Goal: Task Accomplishment & Management: Complete application form

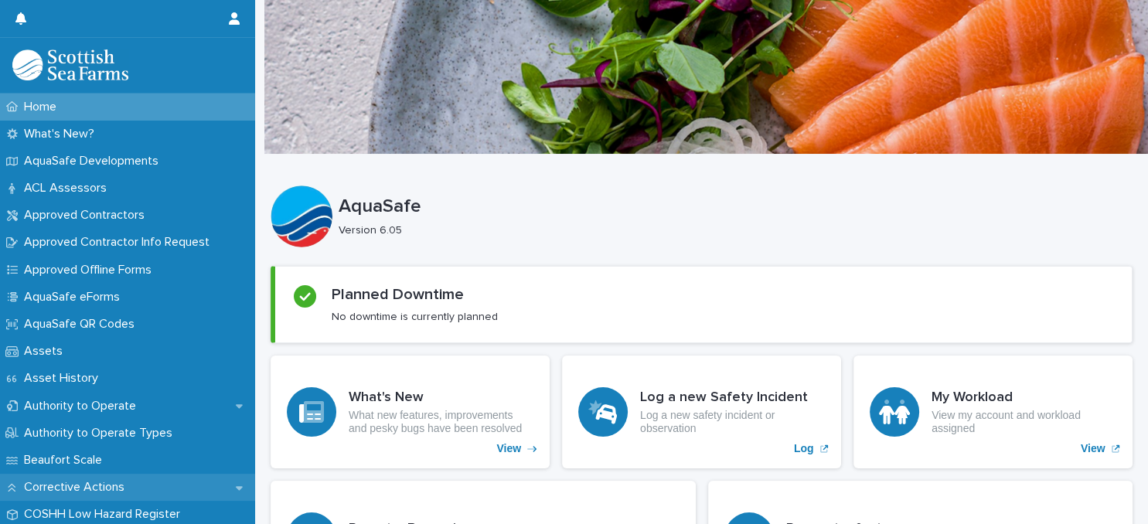
click at [240, 485] on icon at bounding box center [239, 487] width 7 height 11
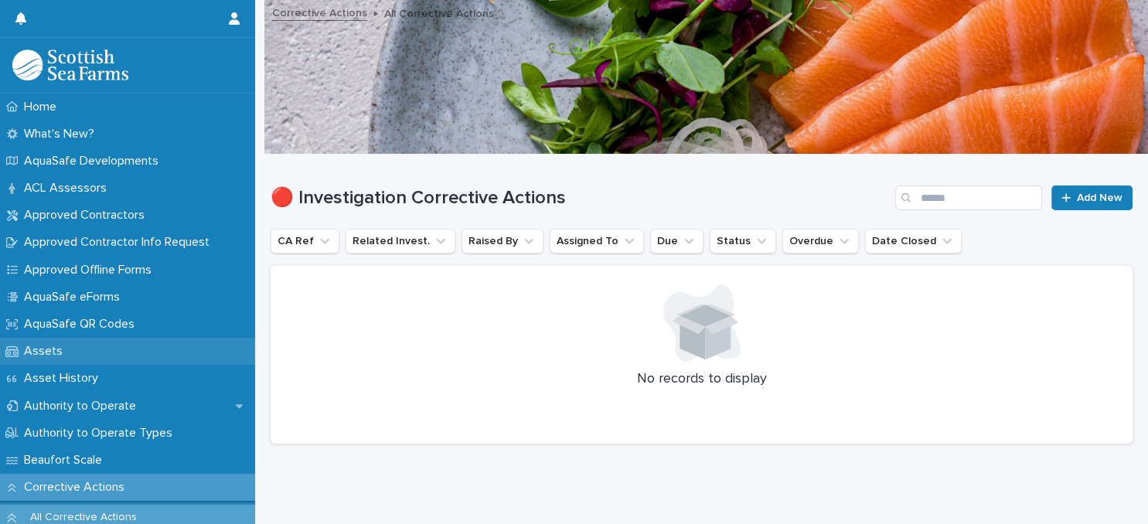
click at [144, 348] on div "Assets" at bounding box center [127, 351] width 255 height 27
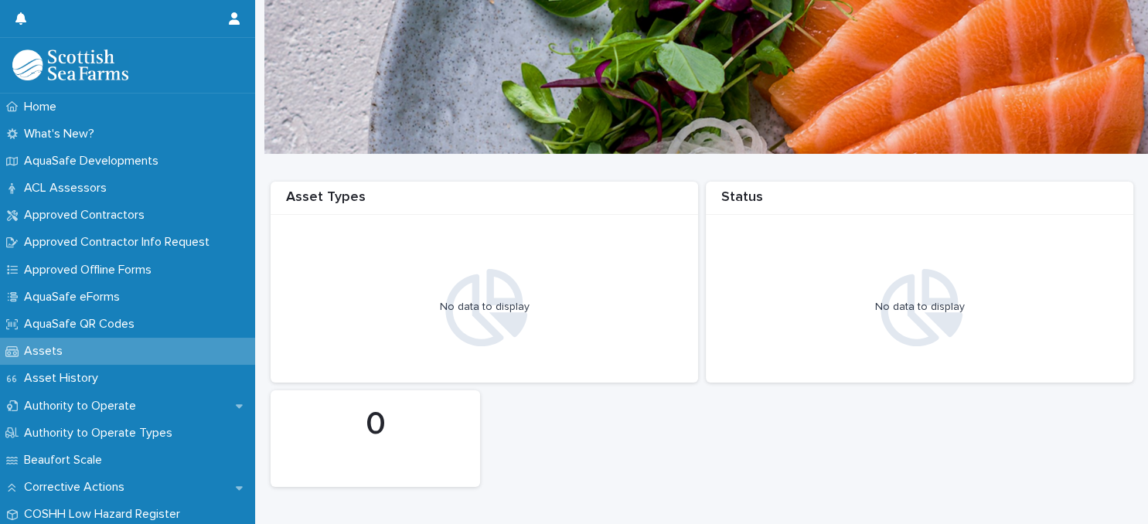
click at [257, 515] on div "Loading... Saving… Loading... Saving… 0 Asset Types No data to display Status N…" at bounding box center [701, 514] width 893 height 719
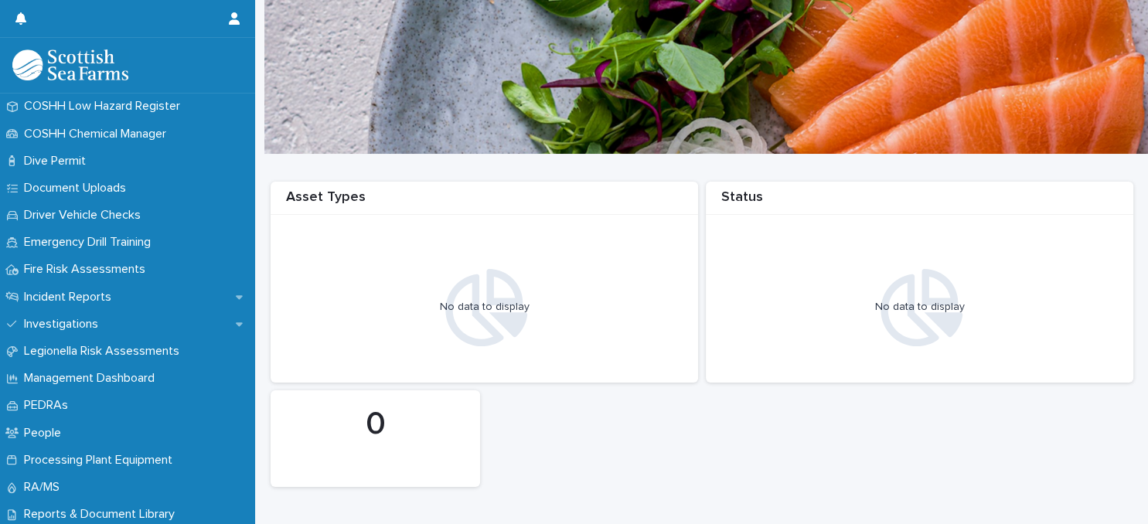
scroll to position [816, 0]
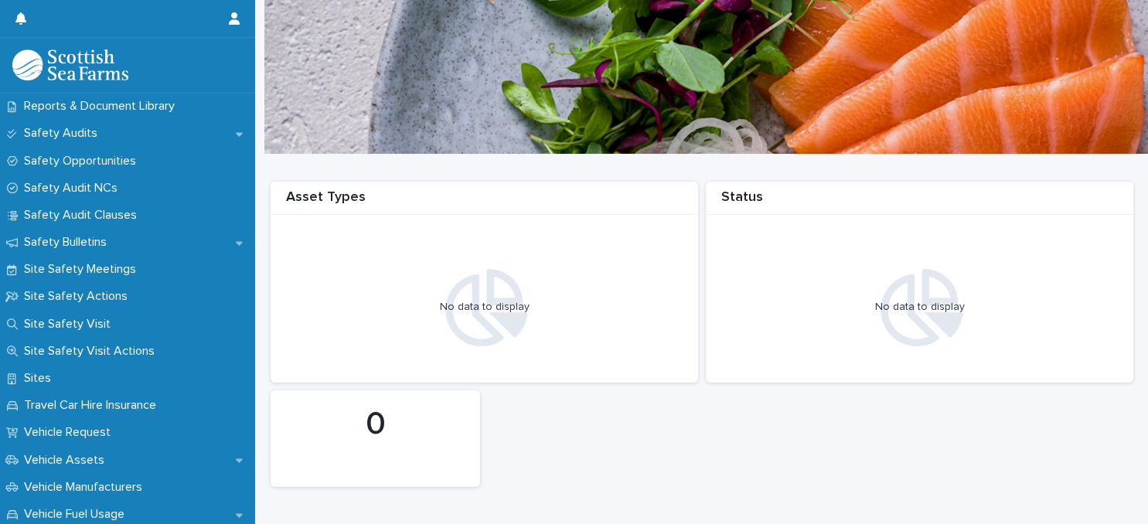
click at [258, 82] on div at bounding box center [701, 77] width 893 height 155
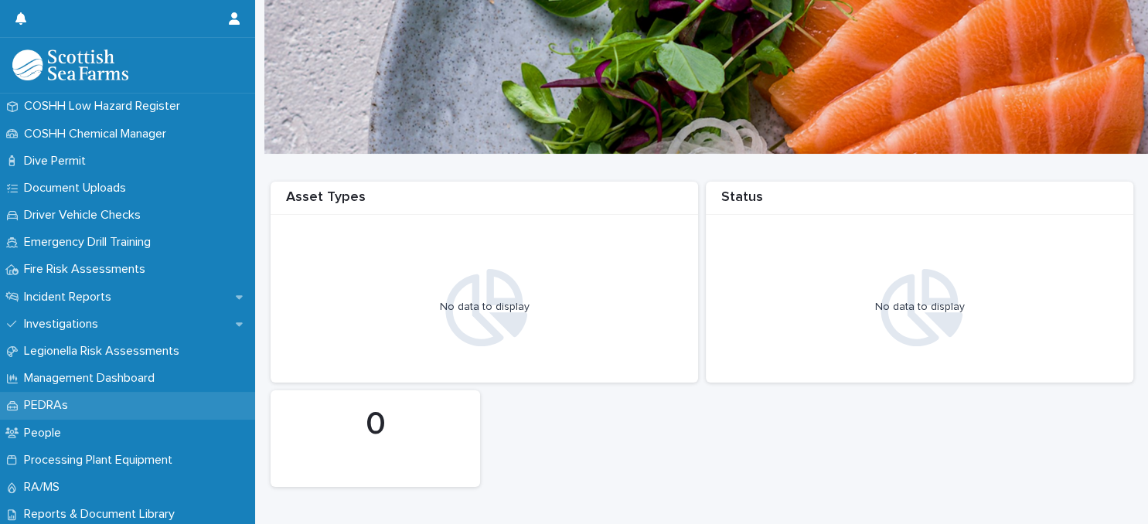
click at [63, 404] on p "PEDRAs" at bounding box center [49, 405] width 63 height 15
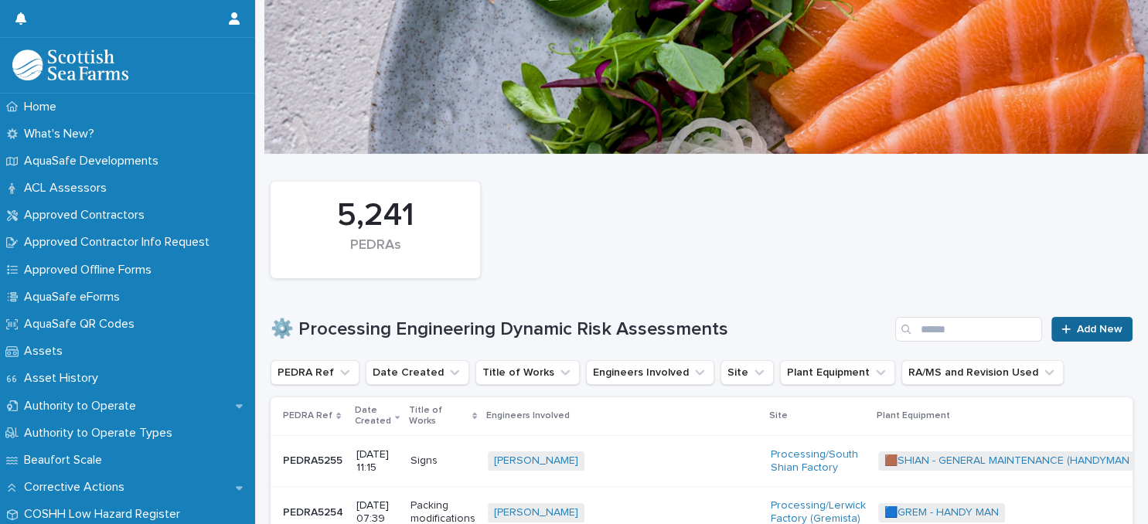
click at [1084, 329] on span "Add New" at bounding box center [1100, 329] width 46 height 11
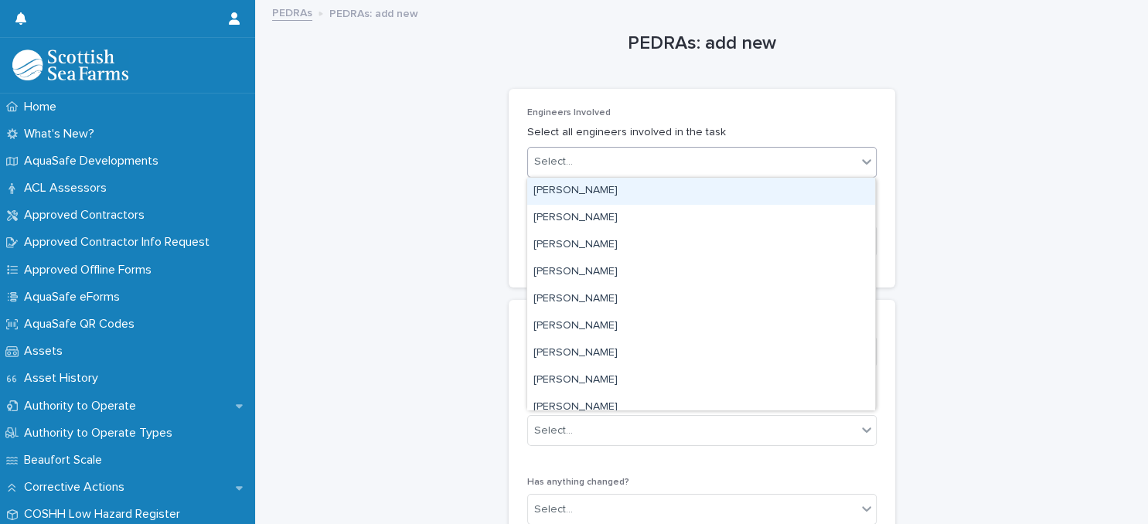
click at [713, 162] on div "Select..." at bounding box center [692, 162] width 329 height 26
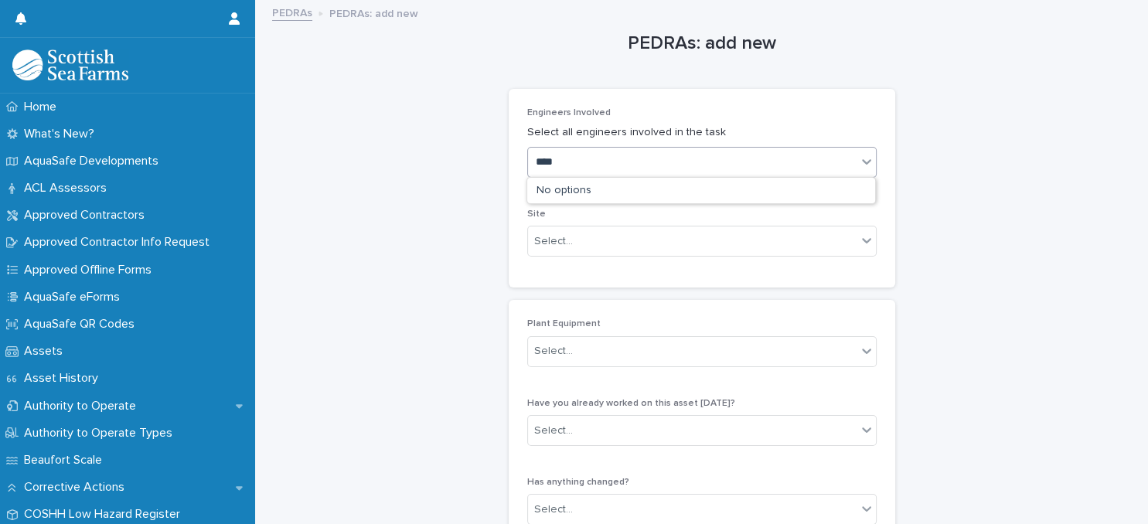
type input "****"
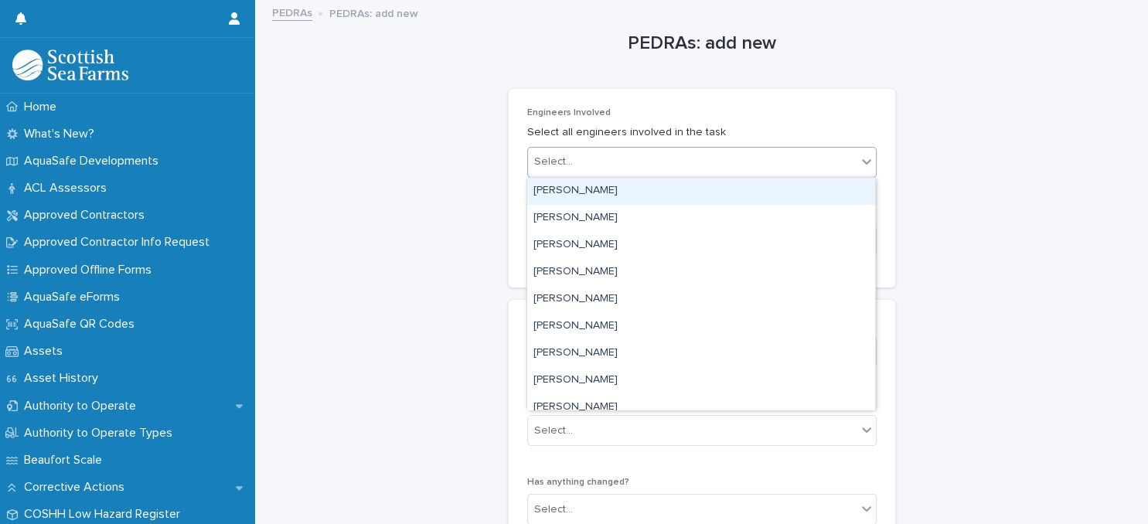
click at [601, 155] on div "Select..." at bounding box center [692, 162] width 329 height 26
type input "******"
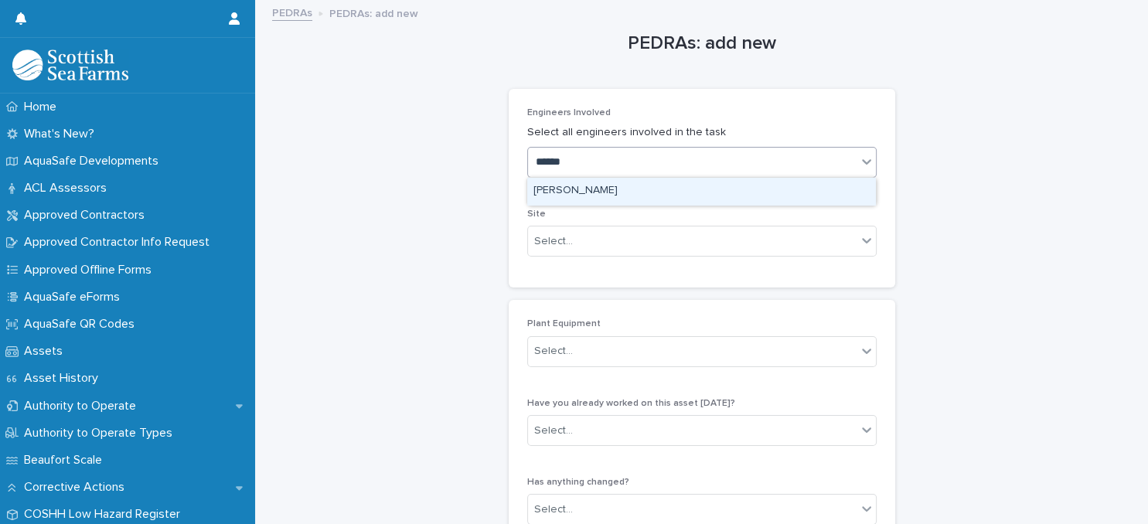
click at [581, 191] on div "[PERSON_NAME]" at bounding box center [701, 191] width 348 height 27
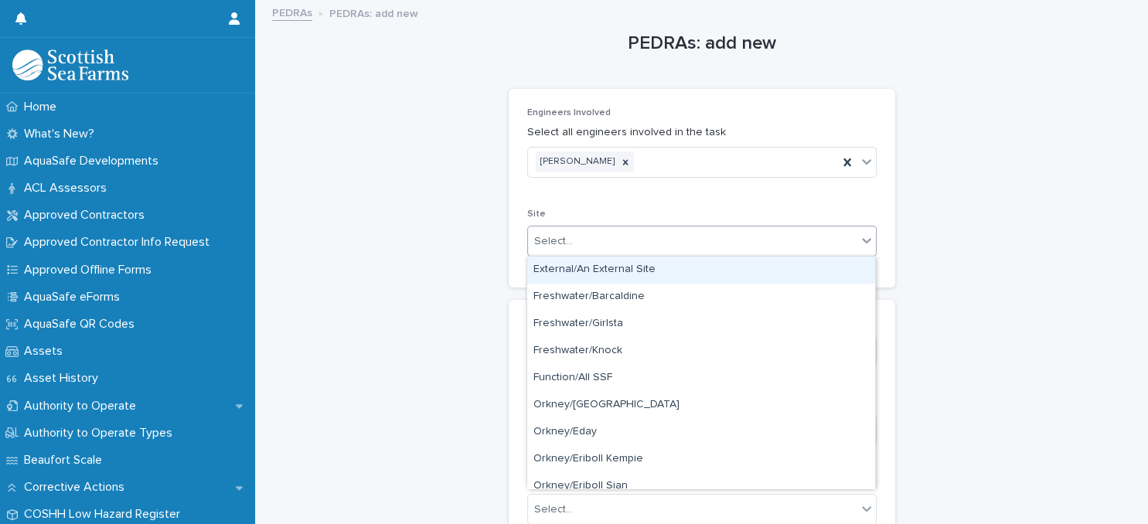
click at [618, 241] on div "Select..." at bounding box center [692, 242] width 329 height 26
type input "**"
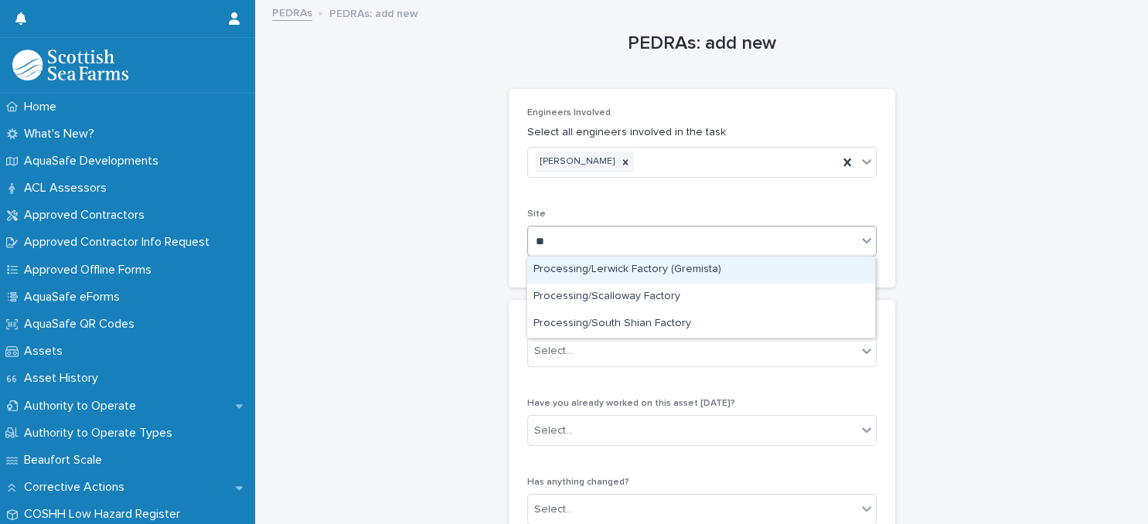
click at [598, 271] on div "Processing/Lerwick Factory (Gremista)" at bounding box center [701, 270] width 348 height 27
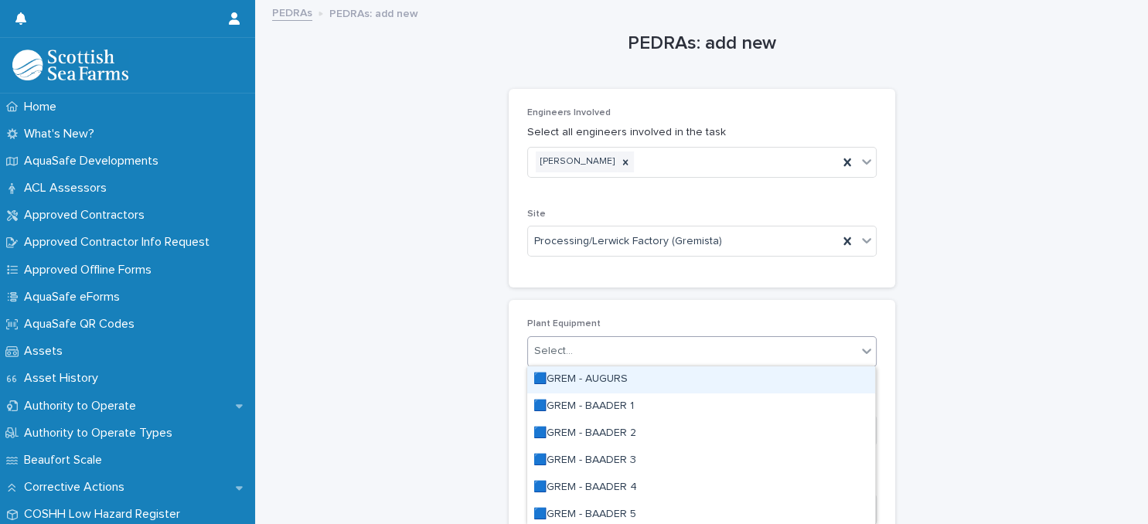
click at [671, 351] on div "Select..." at bounding box center [692, 352] width 329 height 26
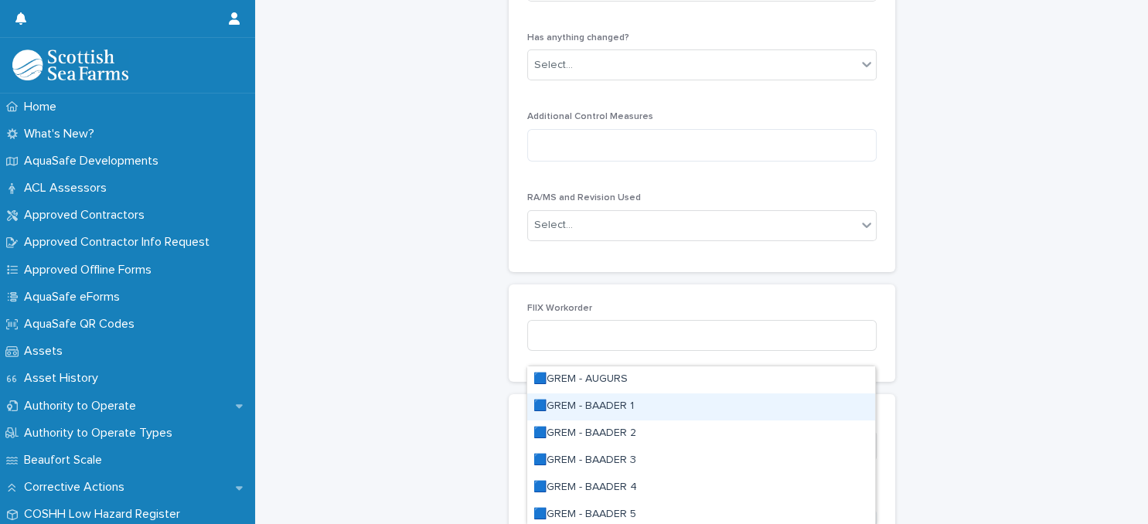
scroll to position [501, 0]
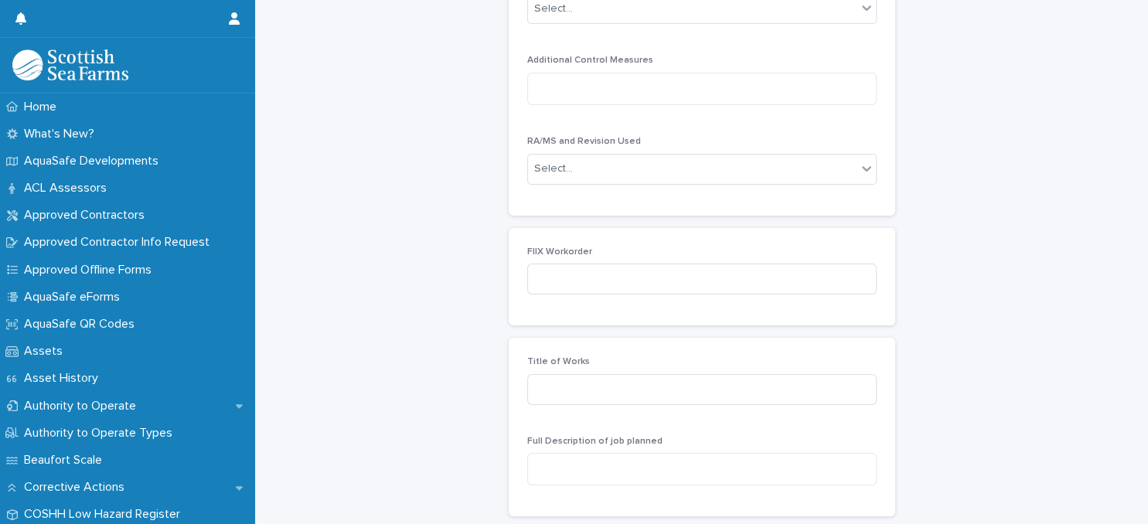
click at [903, 316] on div "PEDRAs: add new Loading... Saving… Loading... Saving… Loading... Saving… Engine…" at bounding box center [702, 247] width 862 height 1493
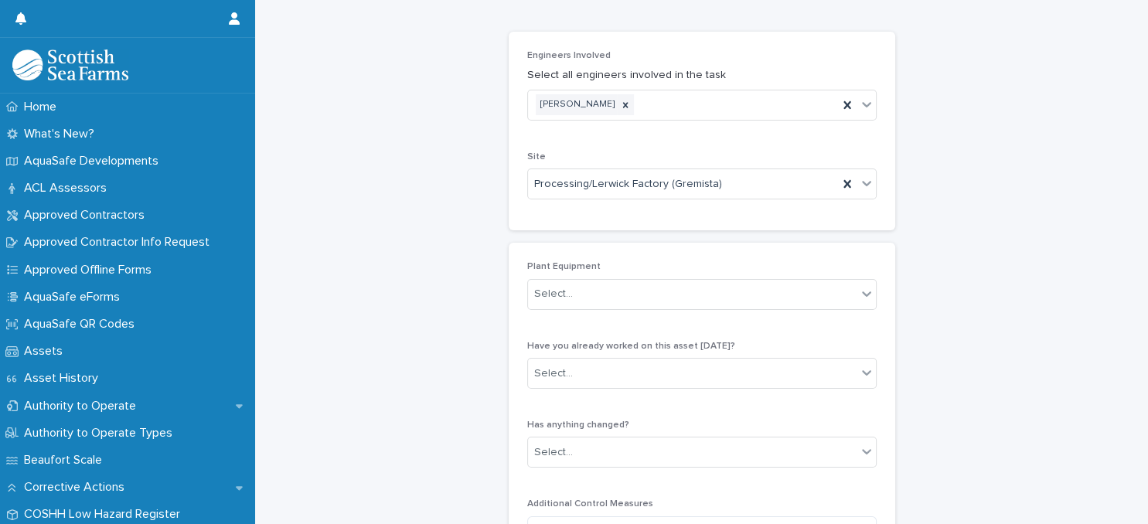
scroll to position [0, 0]
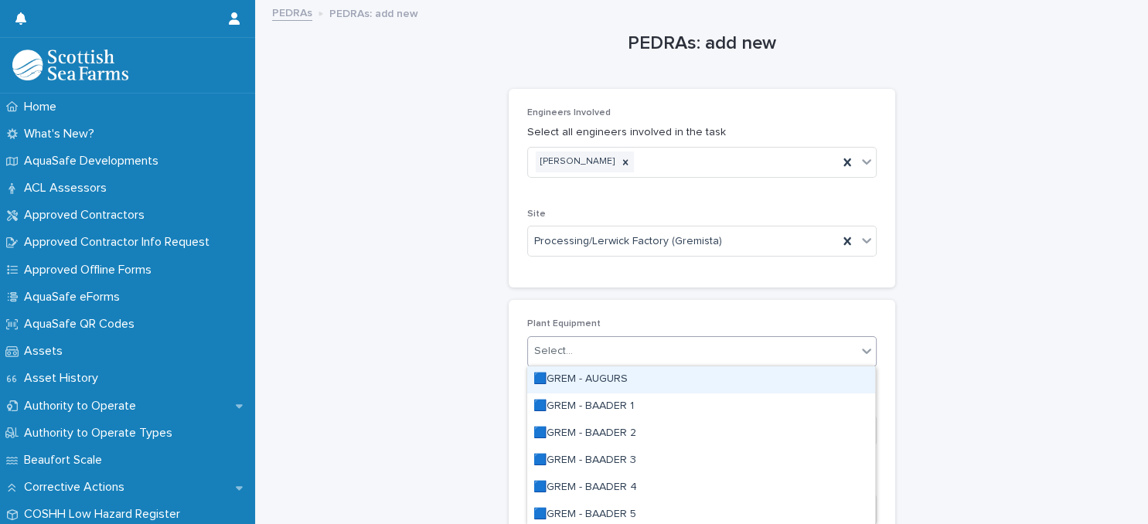
click at [867, 351] on icon at bounding box center [866, 351] width 9 height 5
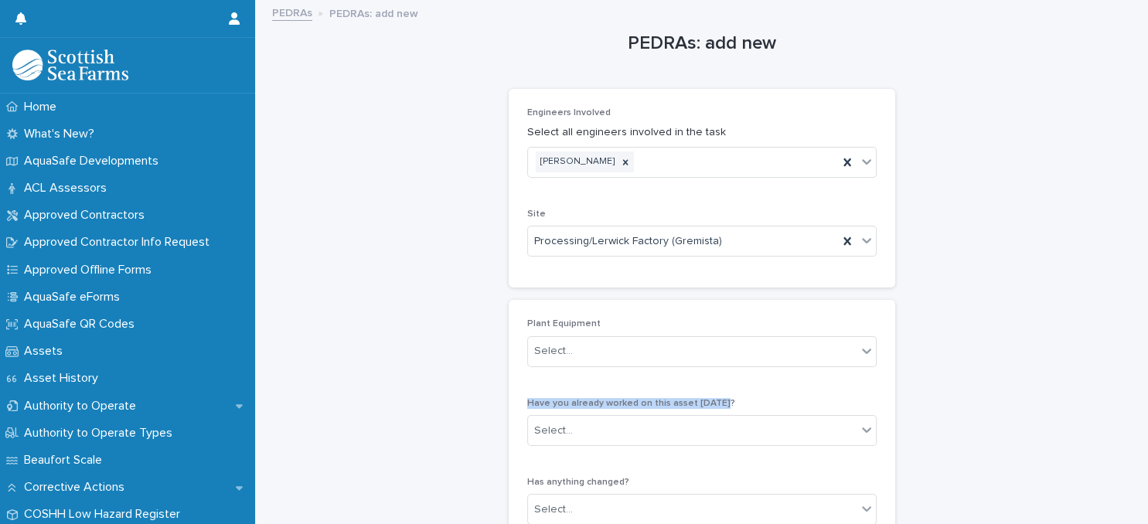
drag, startPoint x: 883, startPoint y: 328, endPoint x: 1006, endPoint y: 441, distance: 167.4
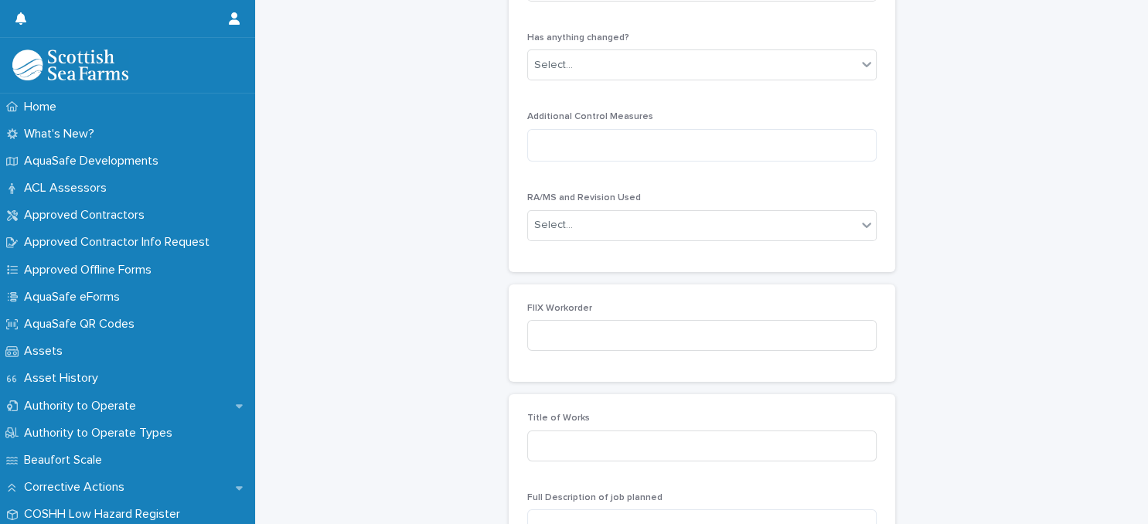
scroll to position [501, 0]
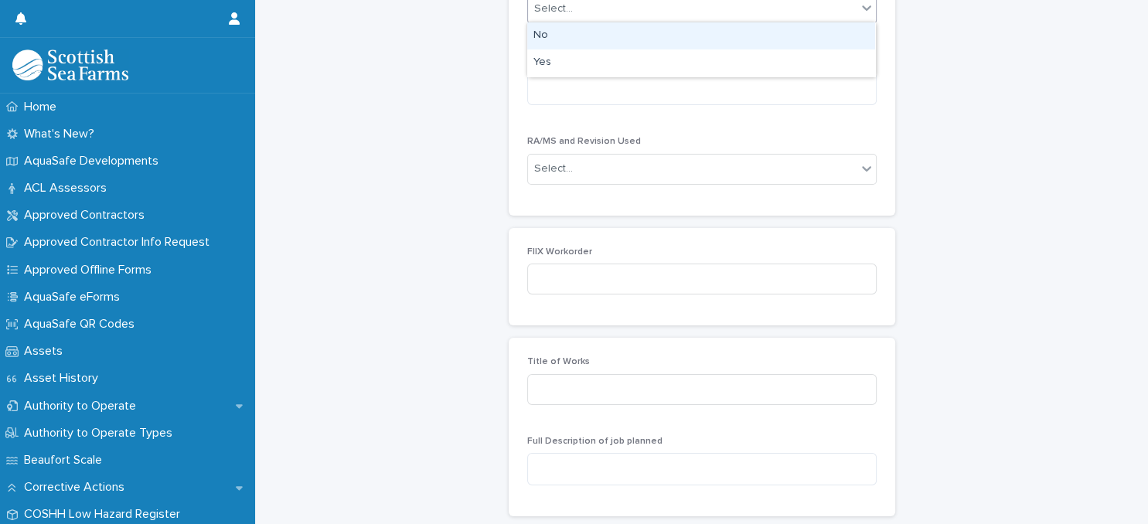
click at [863, 7] on icon at bounding box center [866, 7] width 15 height 15
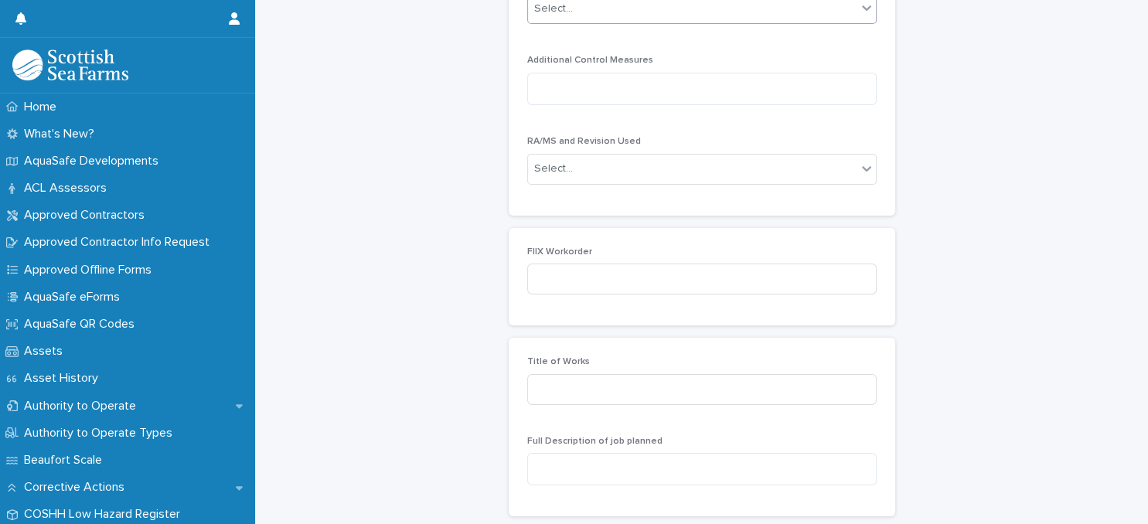
click at [863, 7] on icon at bounding box center [866, 7] width 15 height 15
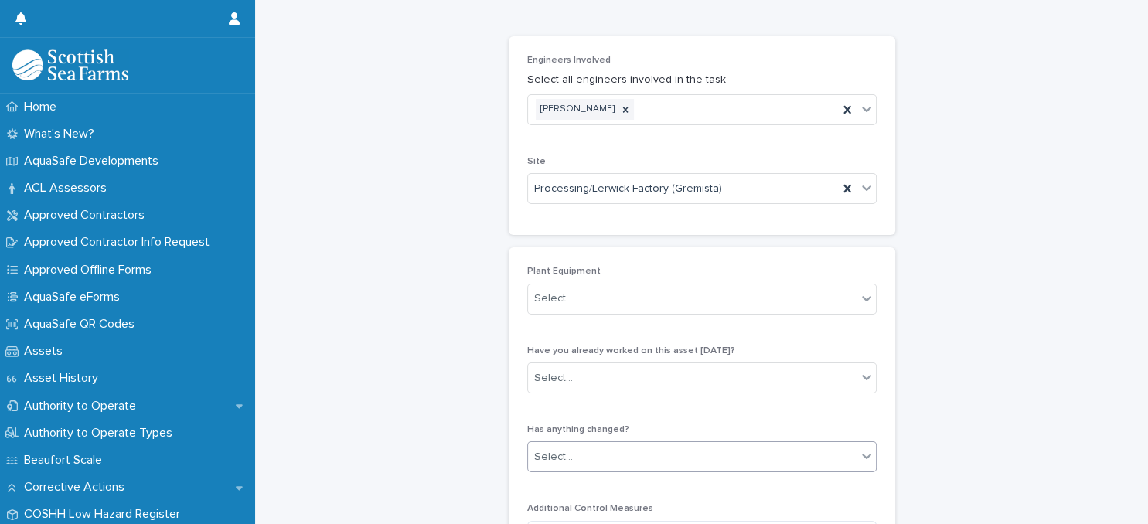
scroll to position [0, 0]
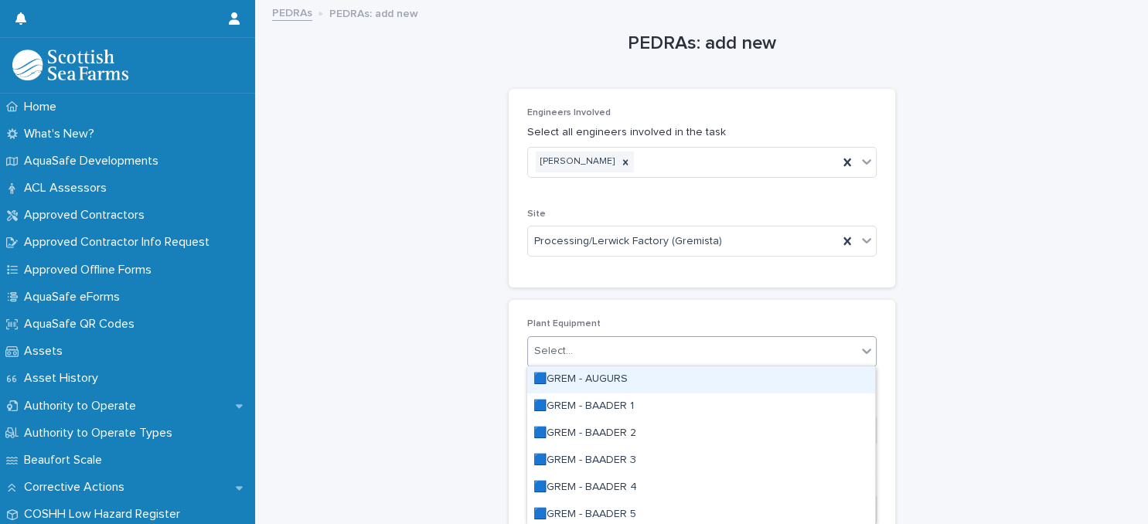
click at [867, 350] on icon at bounding box center [866, 351] width 9 height 5
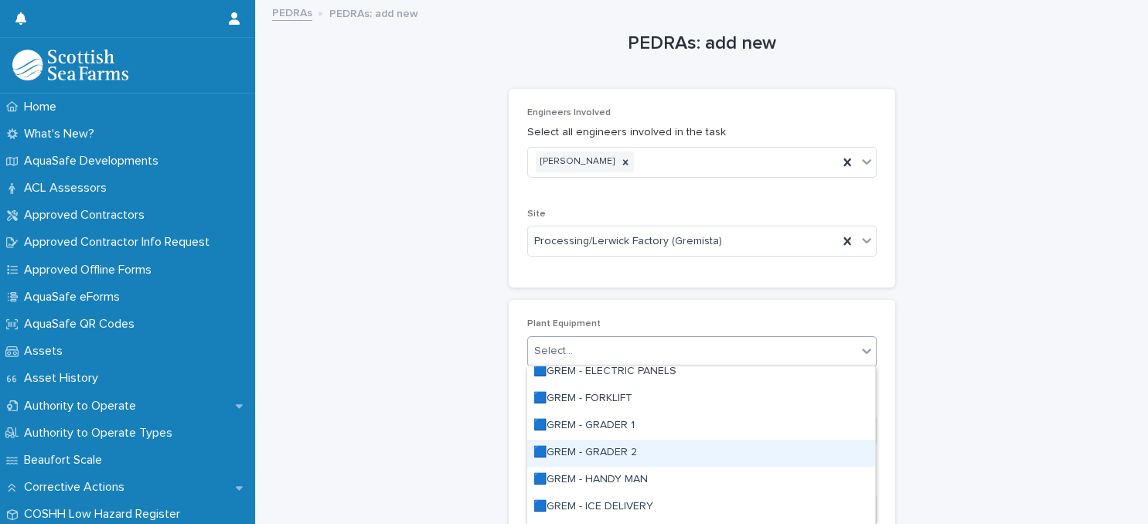
scroll to position [326, 0]
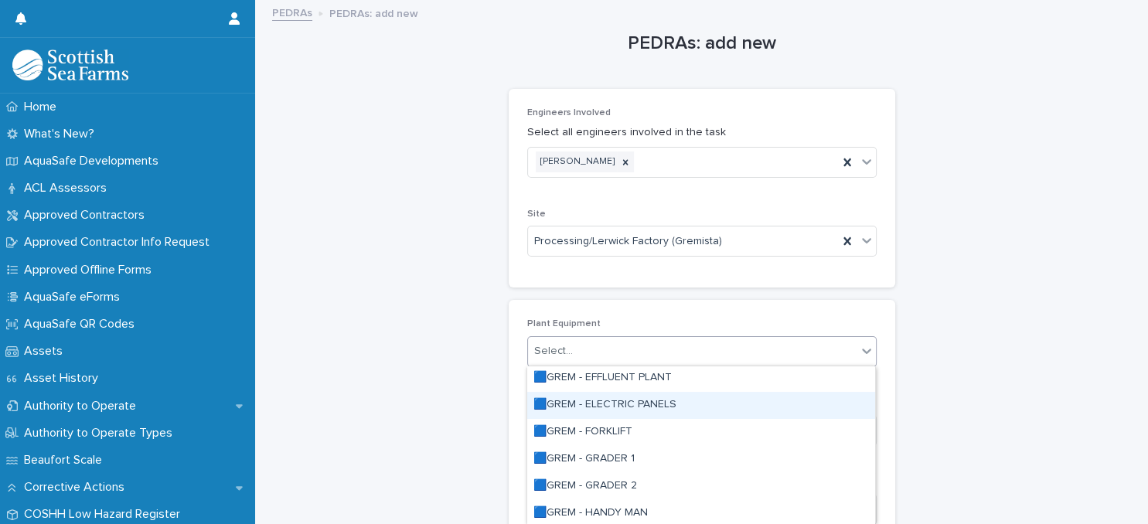
click at [778, 411] on div "🟦GREM - ELECTRIC PANELS" at bounding box center [701, 405] width 348 height 27
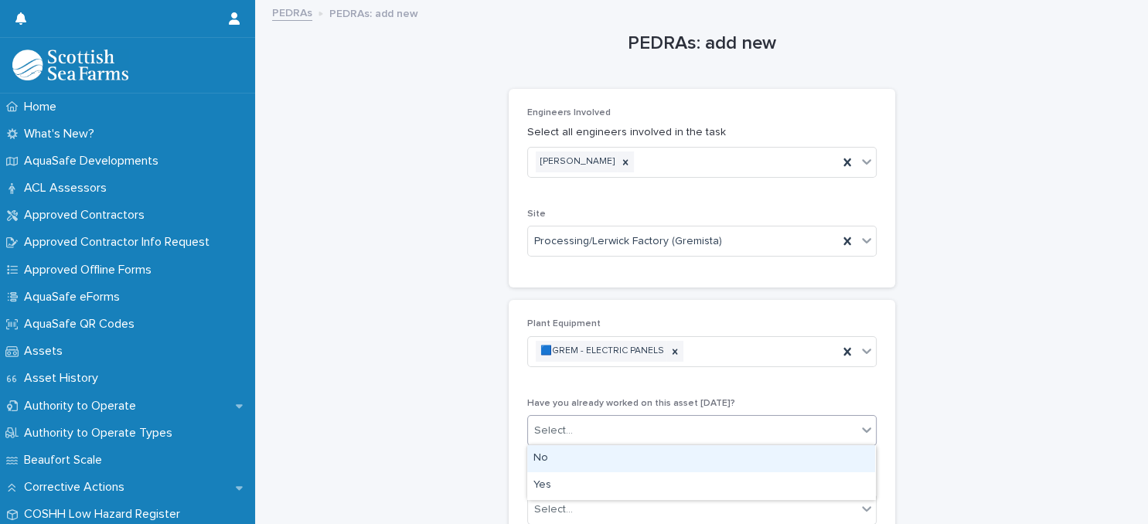
click at [759, 437] on div "Select..." at bounding box center [692, 431] width 329 height 26
click at [751, 460] on div "No" at bounding box center [701, 458] width 348 height 27
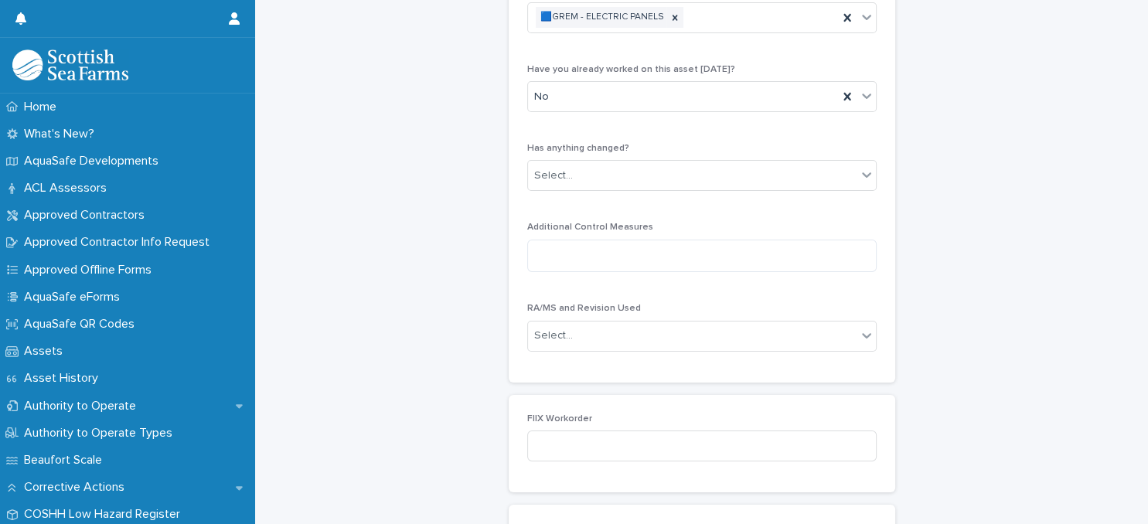
scroll to position [367, 0]
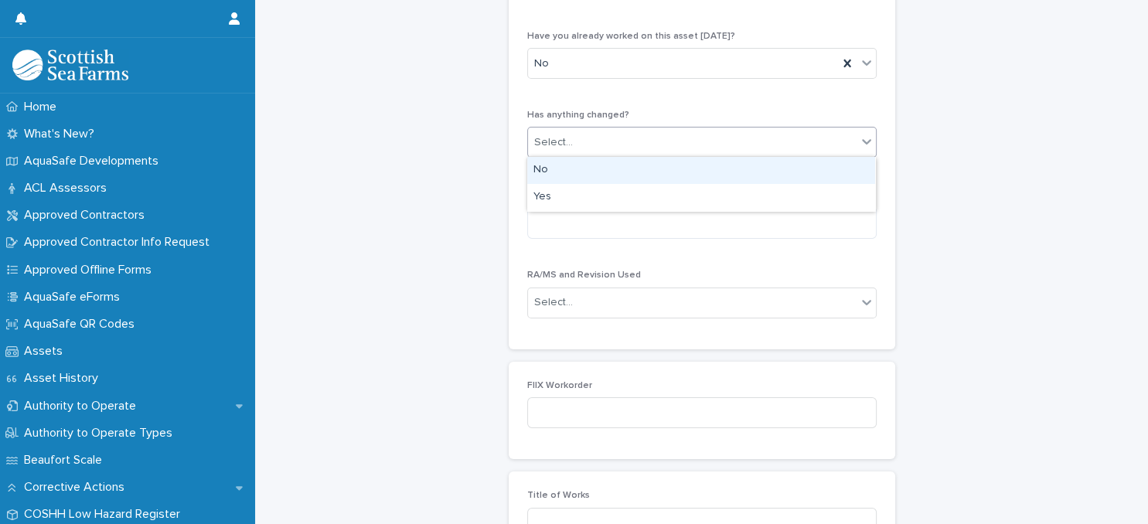
click at [863, 142] on icon at bounding box center [866, 141] width 15 height 15
click at [850, 169] on div "No" at bounding box center [701, 170] width 348 height 27
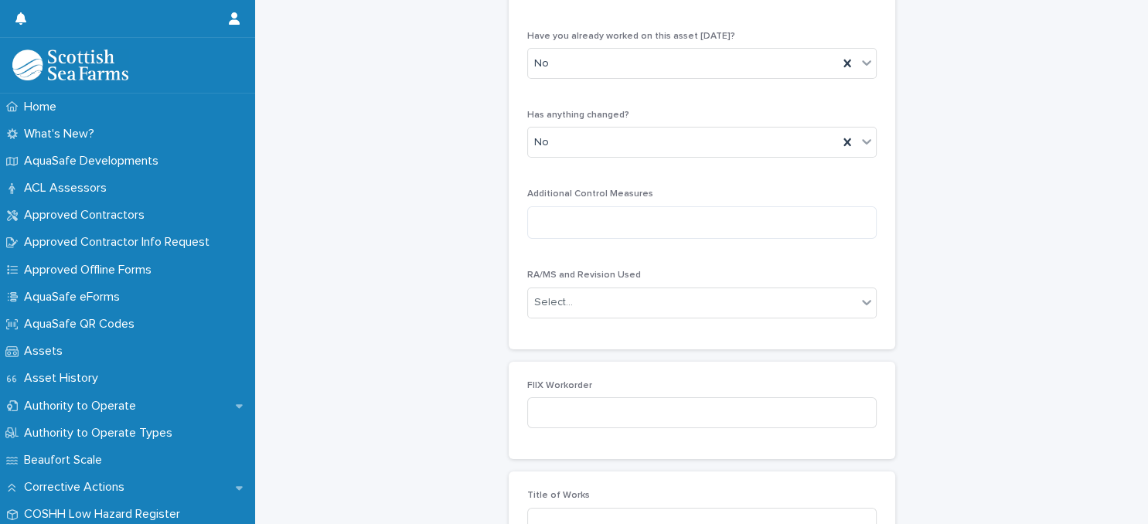
click at [934, 298] on div "PEDRAs: add new Loading... Saving… Loading... Saving… Loading... Saving… Engine…" at bounding box center [702, 380] width 862 height 1493
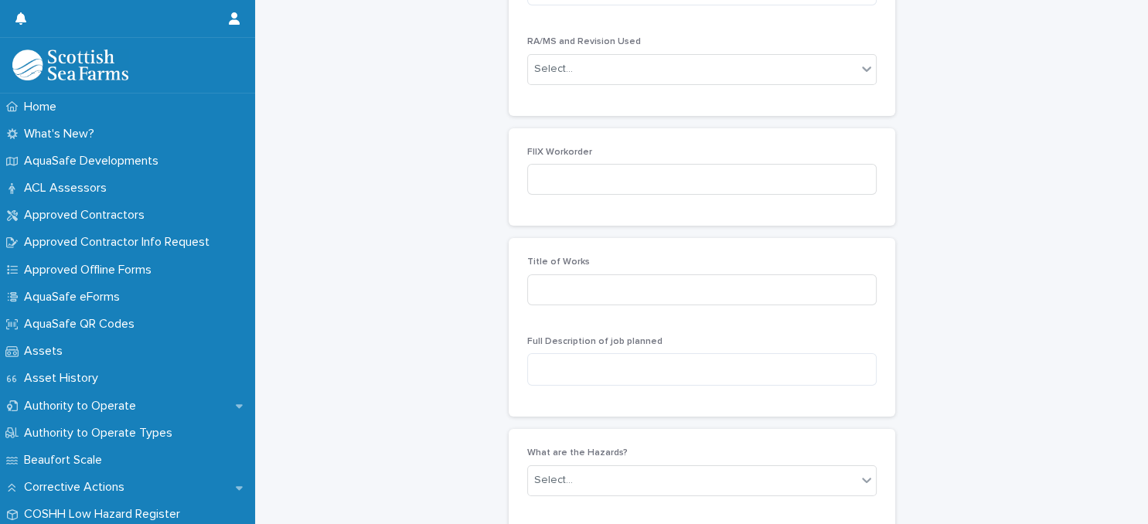
scroll to position [634, 0]
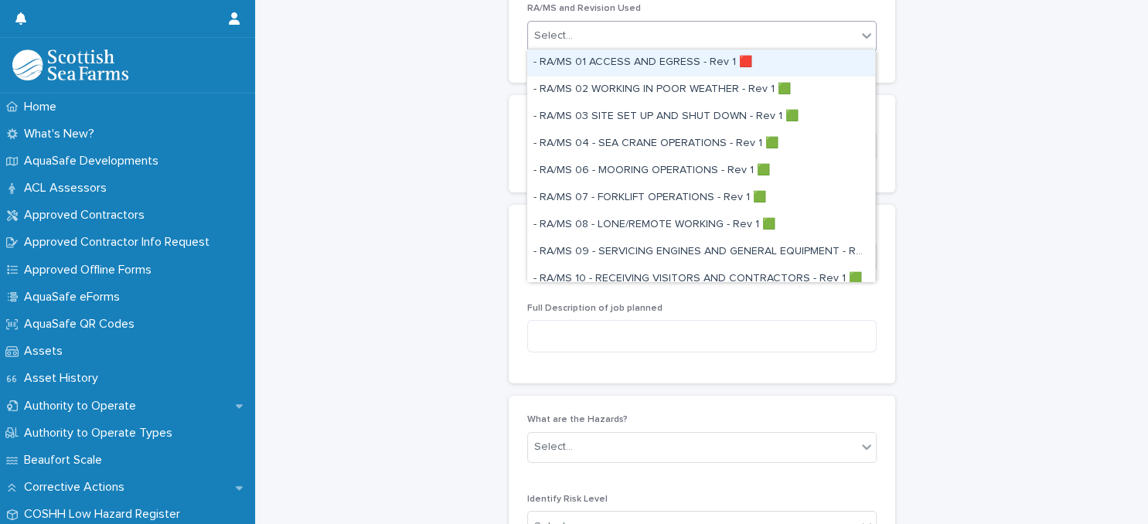
click at [867, 32] on icon at bounding box center [866, 35] width 15 height 15
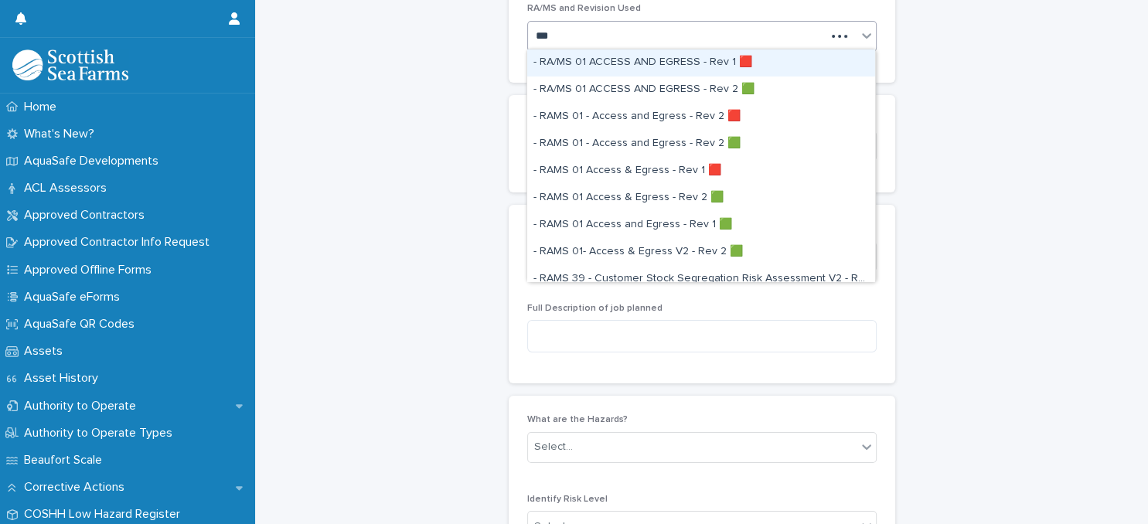
type input "****"
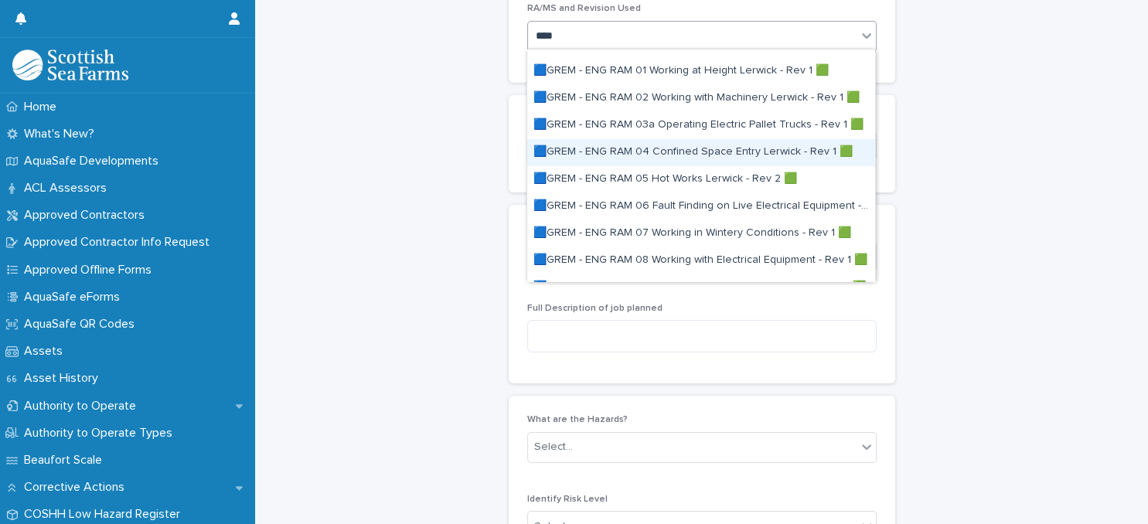
scroll to position [133, 0]
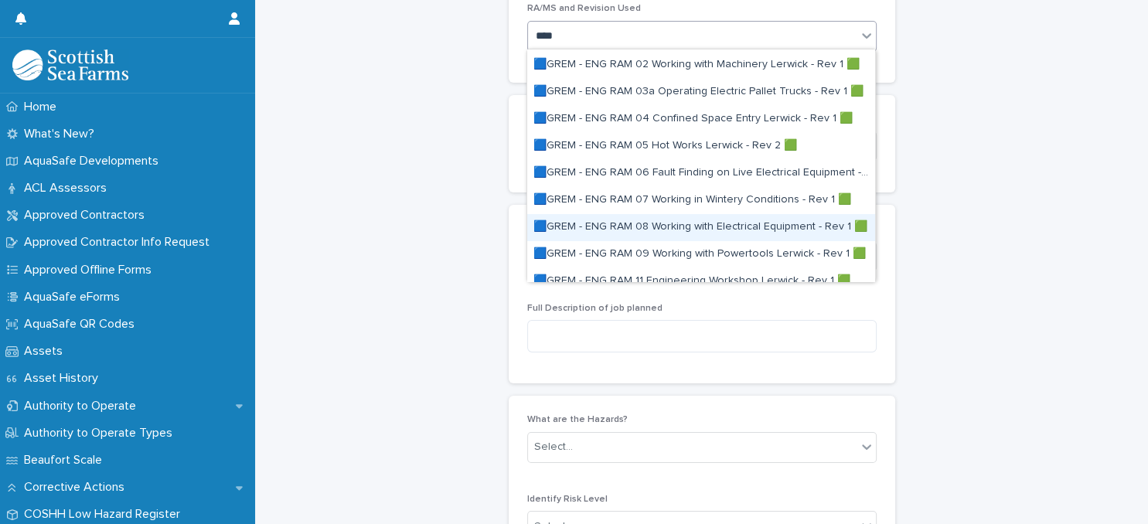
click at [784, 227] on div "🟦GREM - ENG RAM 08 Working with Electrical Equipment - Rev 1 🟩" at bounding box center [701, 227] width 348 height 27
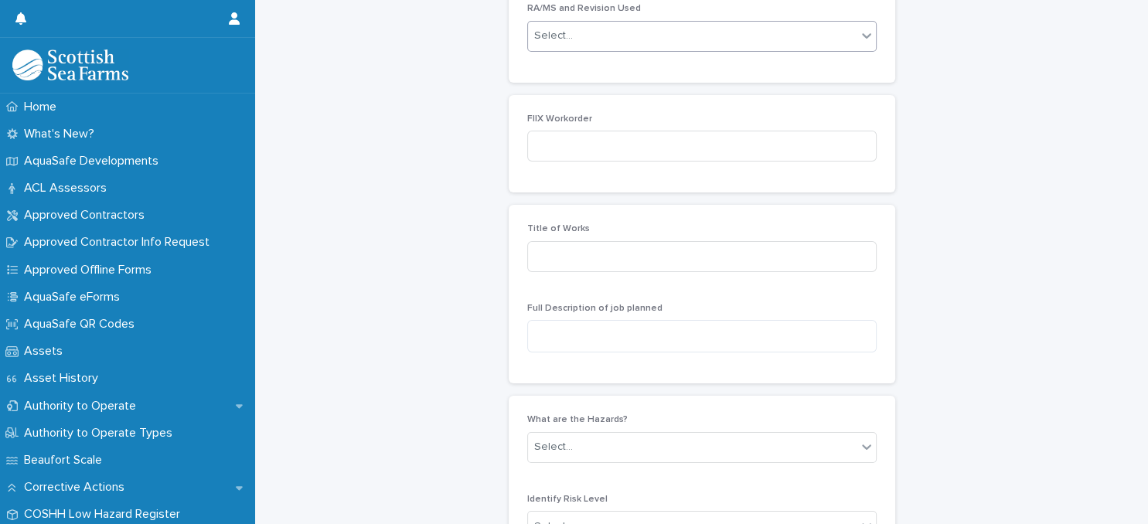
scroll to position [644, 0]
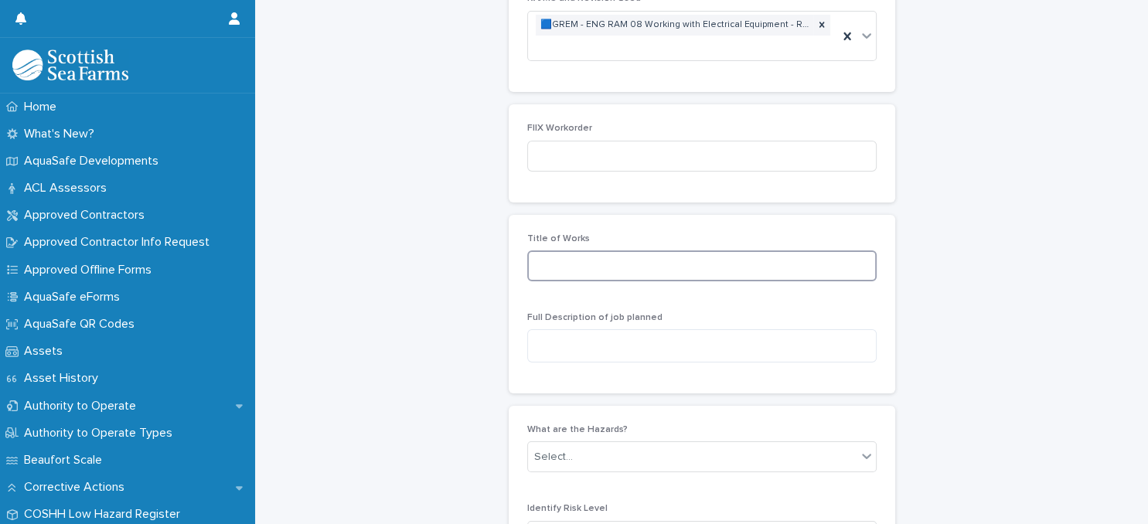
click at [740, 263] on input at bounding box center [701, 265] width 349 height 31
type input "**********"
click at [645, 339] on textarea at bounding box center [701, 345] width 349 height 33
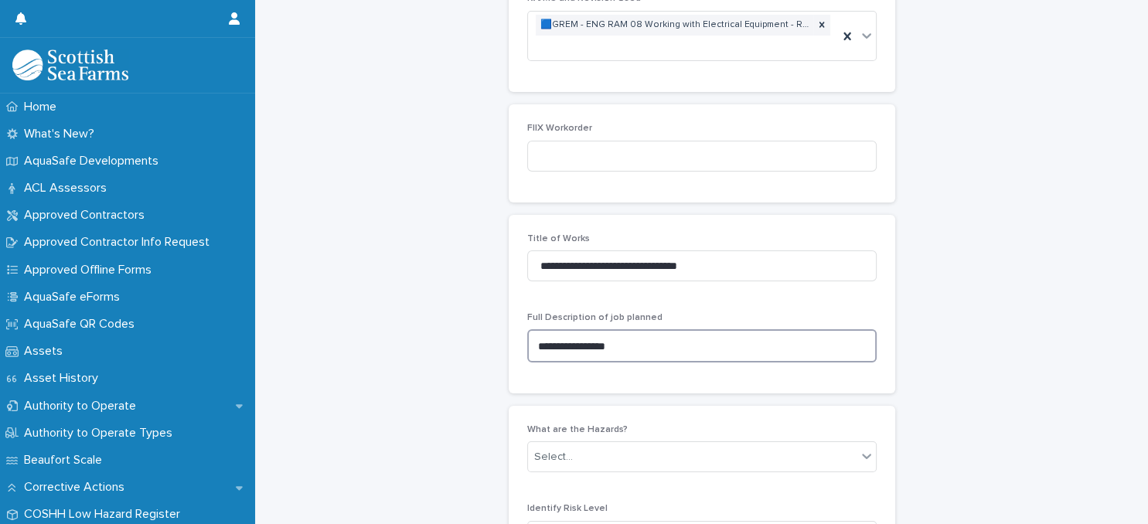
drag, startPoint x: 645, startPoint y: 339, endPoint x: 1074, endPoint y: 311, distance: 429.9
click at [877, 329] on textarea "**********" at bounding box center [701, 345] width 349 height 33
type textarea "**********"
click at [985, 284] on div "**********" at bounding box center [702, 114] width 862 height 1512
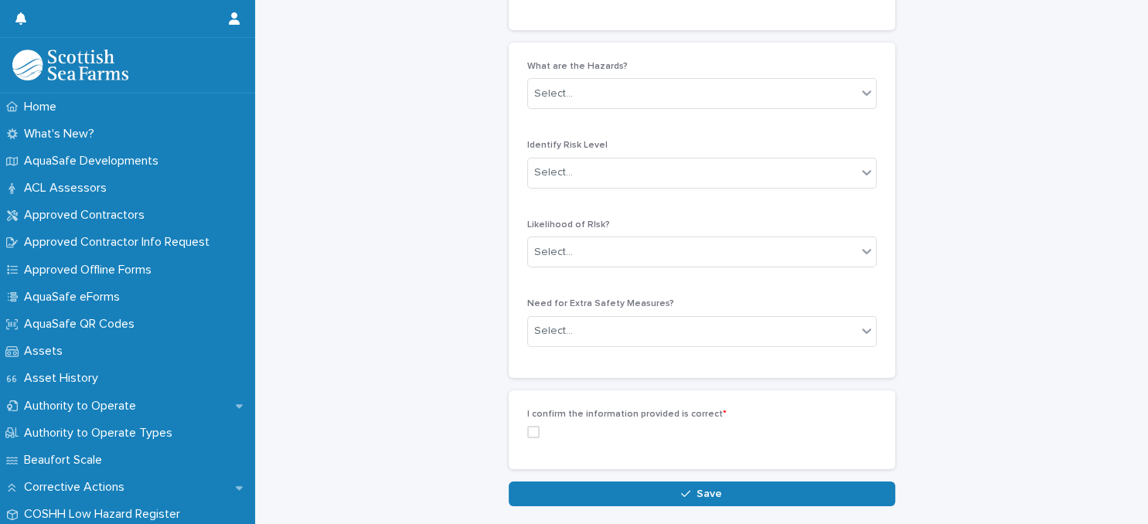
scroll to position [1044, 0]
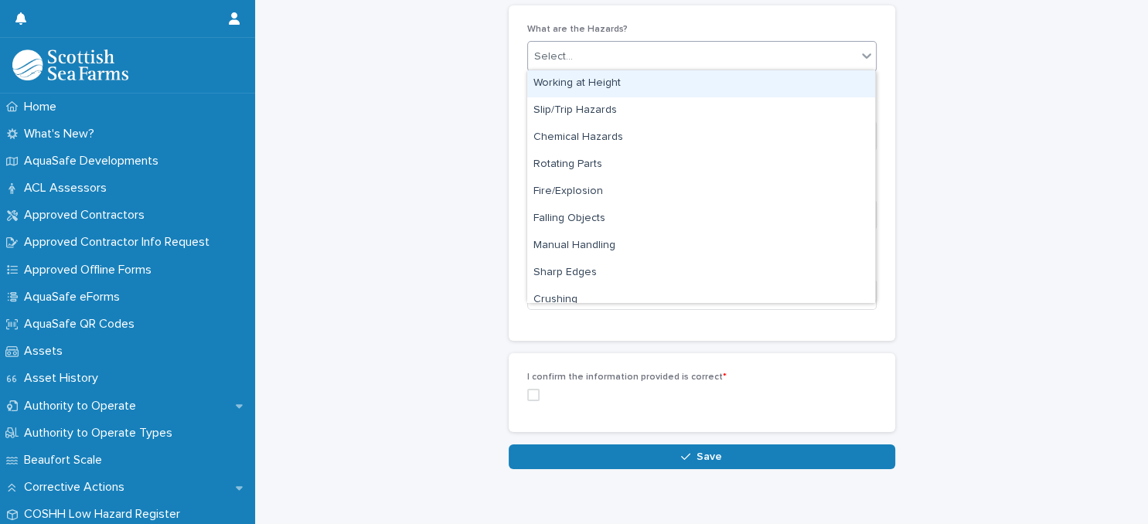
click at [863, 64] on div at bounding box center [866, 56] width 19 height 28
click at [832, 83] on div "Working at Height" at bounding box center [701, 83] width 348 height 27
click at [866, 56] on icon at bounding box center [866, 56] width 9 height 5
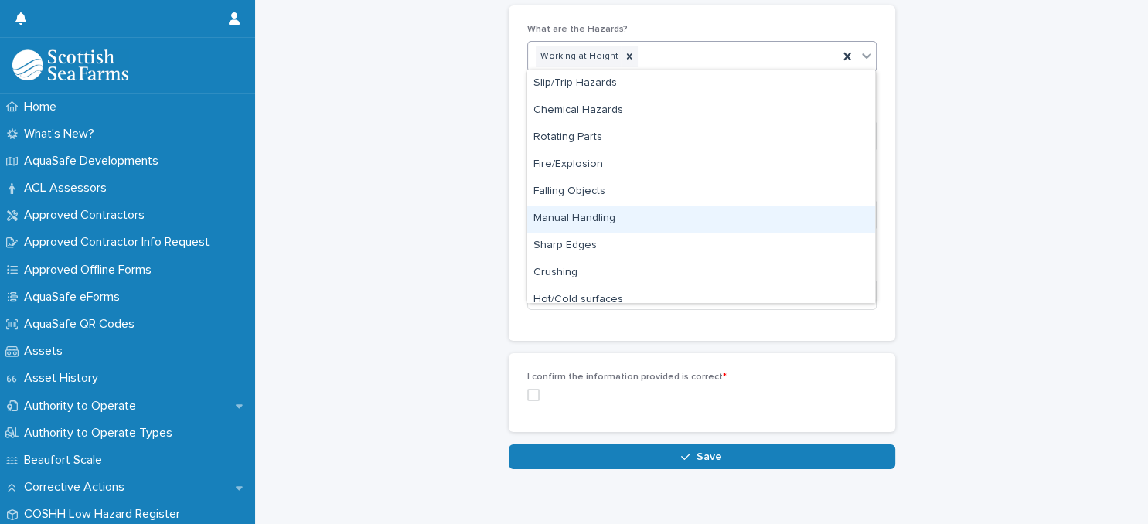
click at [825, 226] on div "Manual Handling" at bounding box center [701, 219] width 348 height 27
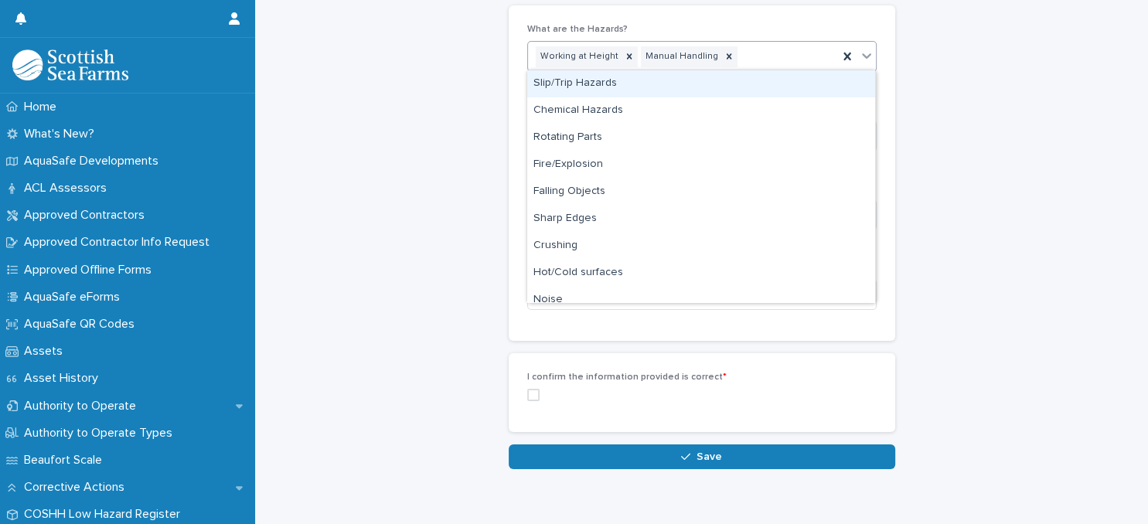
click at [866, 59] on icon at bounding box center [866, 55] width 15 height 15
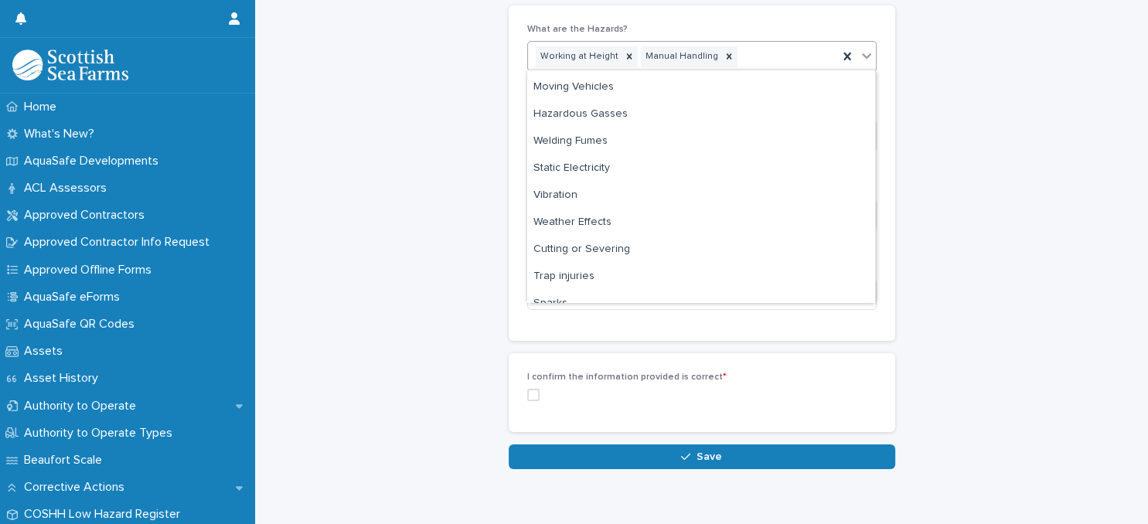
scroll to position [300, 0]
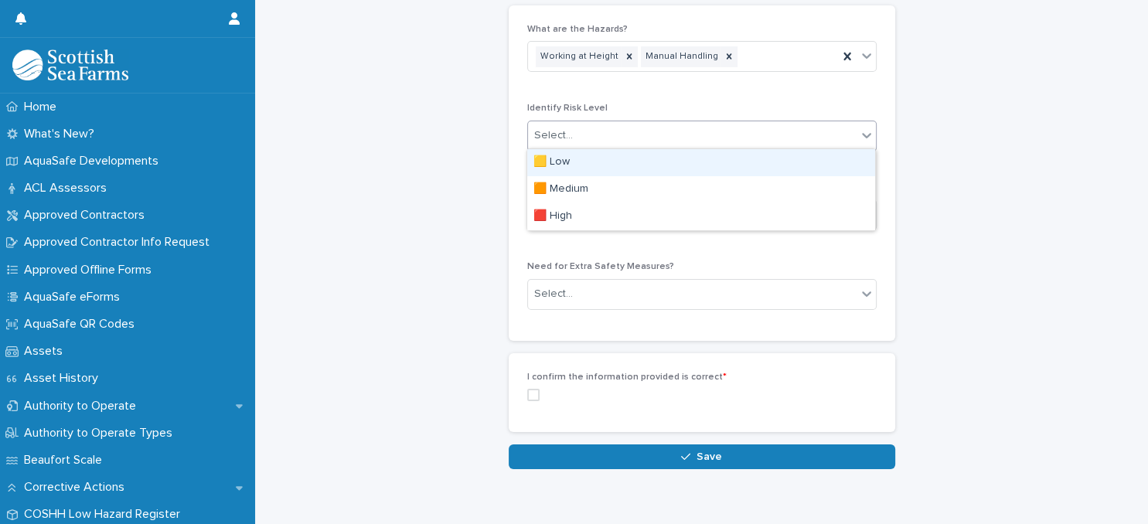
click at [785, 146] on div "Select..." at bounding box center [701, 136] width 349 height 31
click at [776, 168] on div "🟨 Low" at bounding box center [701, 162] width 348 height 27
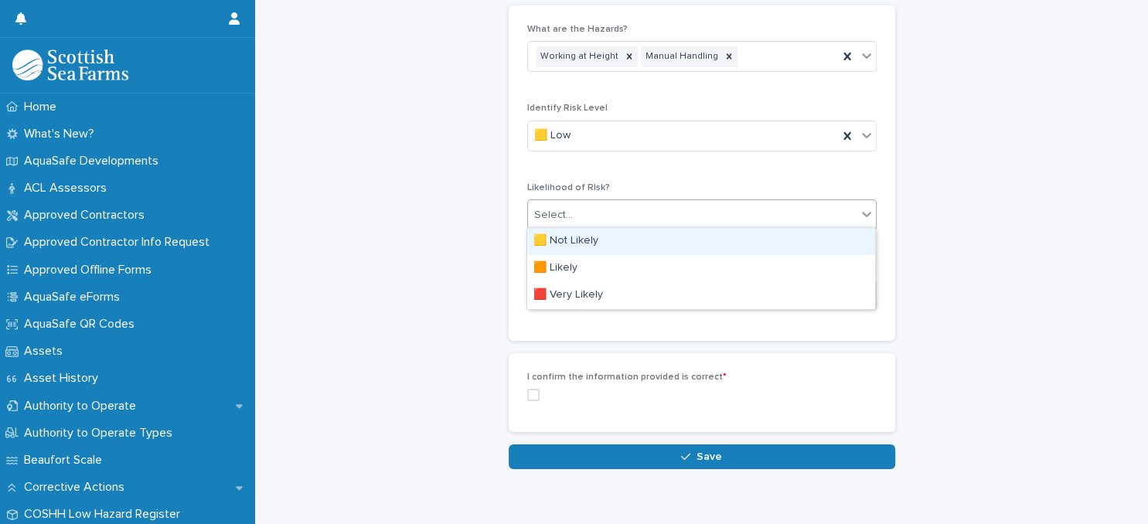
click at [756, 215] on div "Select..." at bounding box center [692, 216] width 329 height 26
click at [748, 247] on div "🟨 Not Likely" at bounding box center [701, 241] width 348 height 27
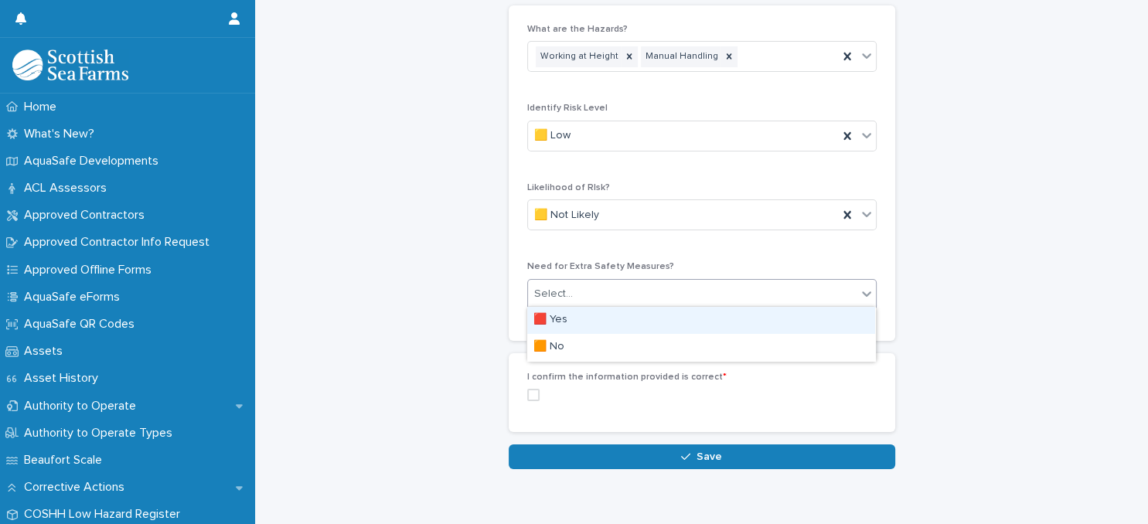
click at [744, 291] on div "Select..." at bounding box center [692, 294] width 329 height 26
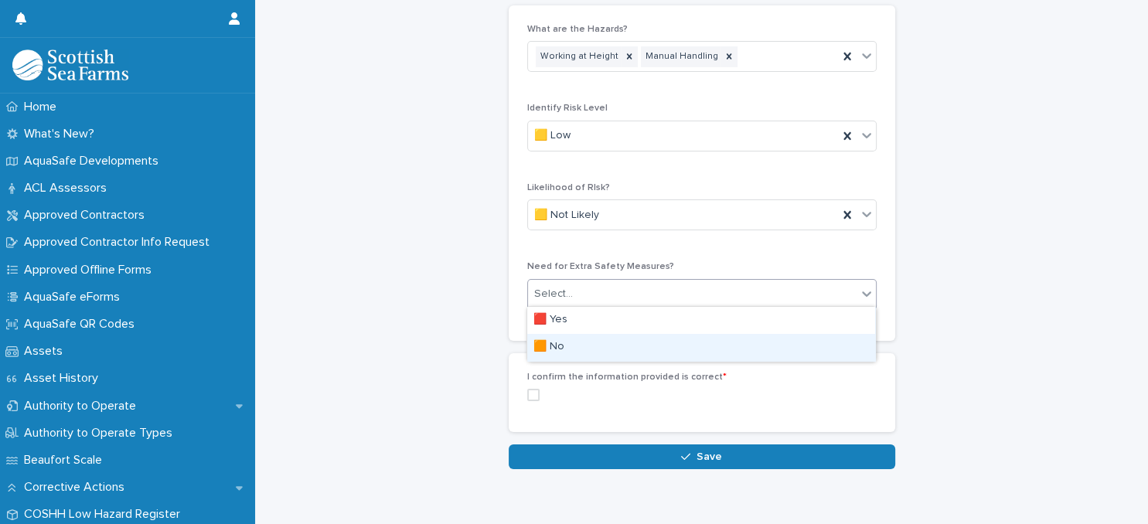
click at [725, 348] on div "🟧 No" at bounding box center [701, 347] width 348 height 27
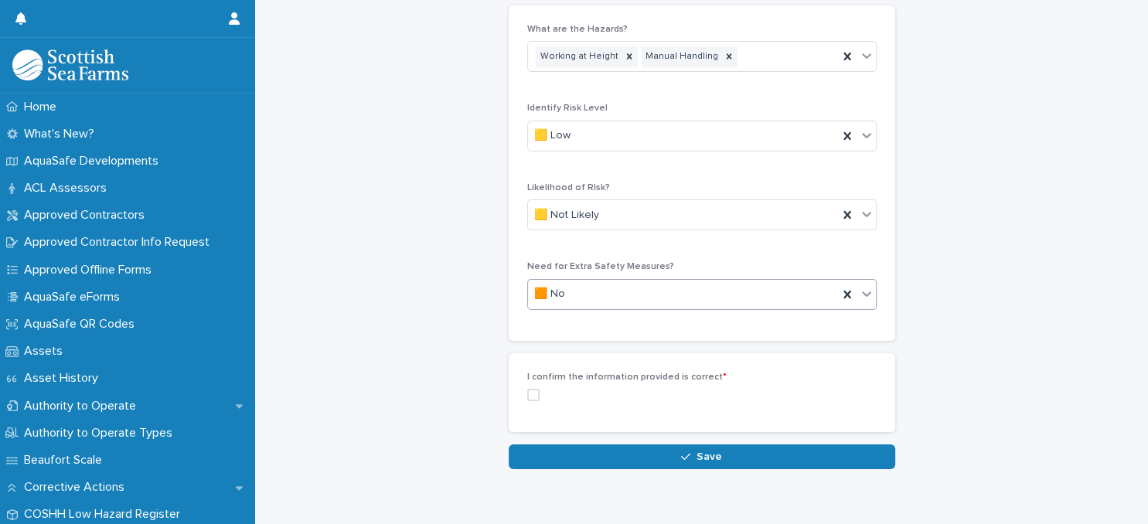
click at [530, 394] on span at bounding box center [533, 395] width 12 height 12
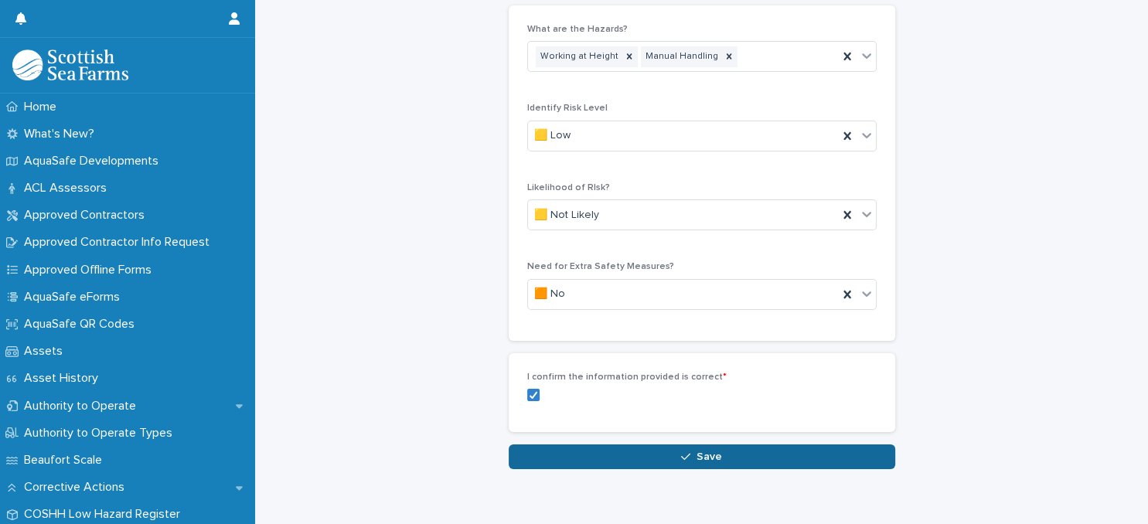
click at [701, 451] on span "Save" at bounding box center [709, 456] width 26 height 11
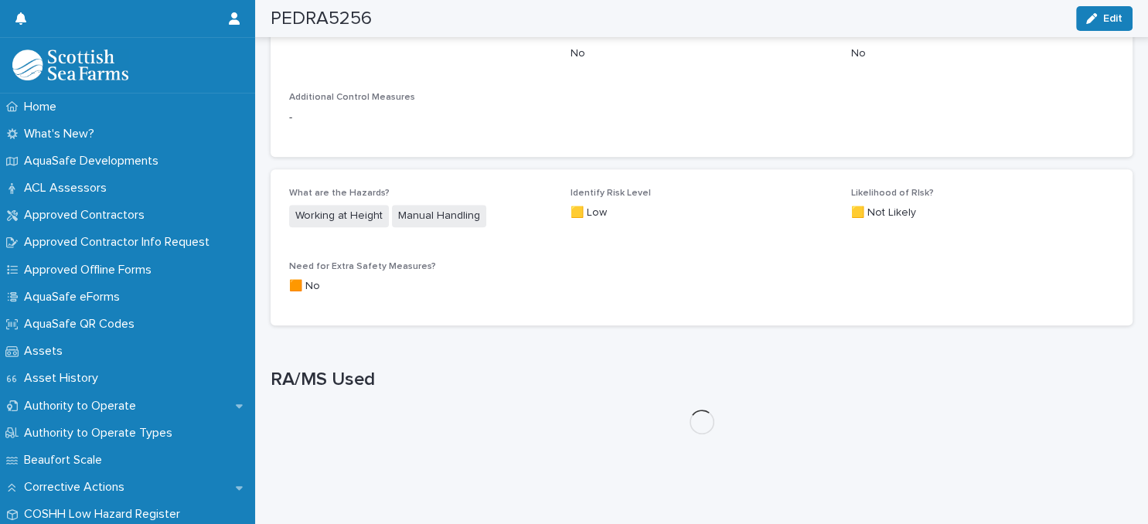
scroll to position [875, 0]
